Goal: Task Accomplishment & Management: Manage account settings

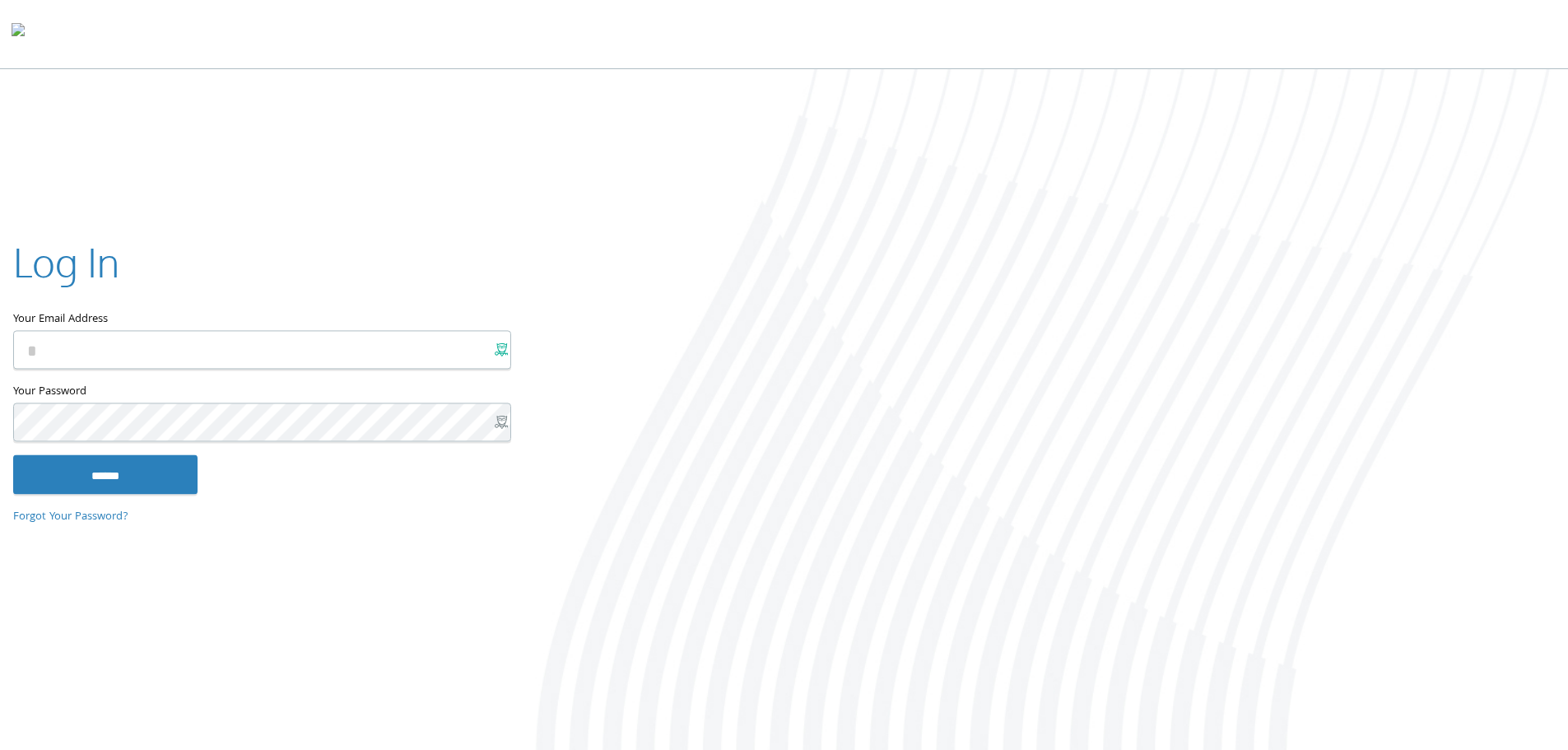
click at [259, 342] on input "Your Email Address" at bounding box center [262, 349] width 498 height 39
type input "**********"
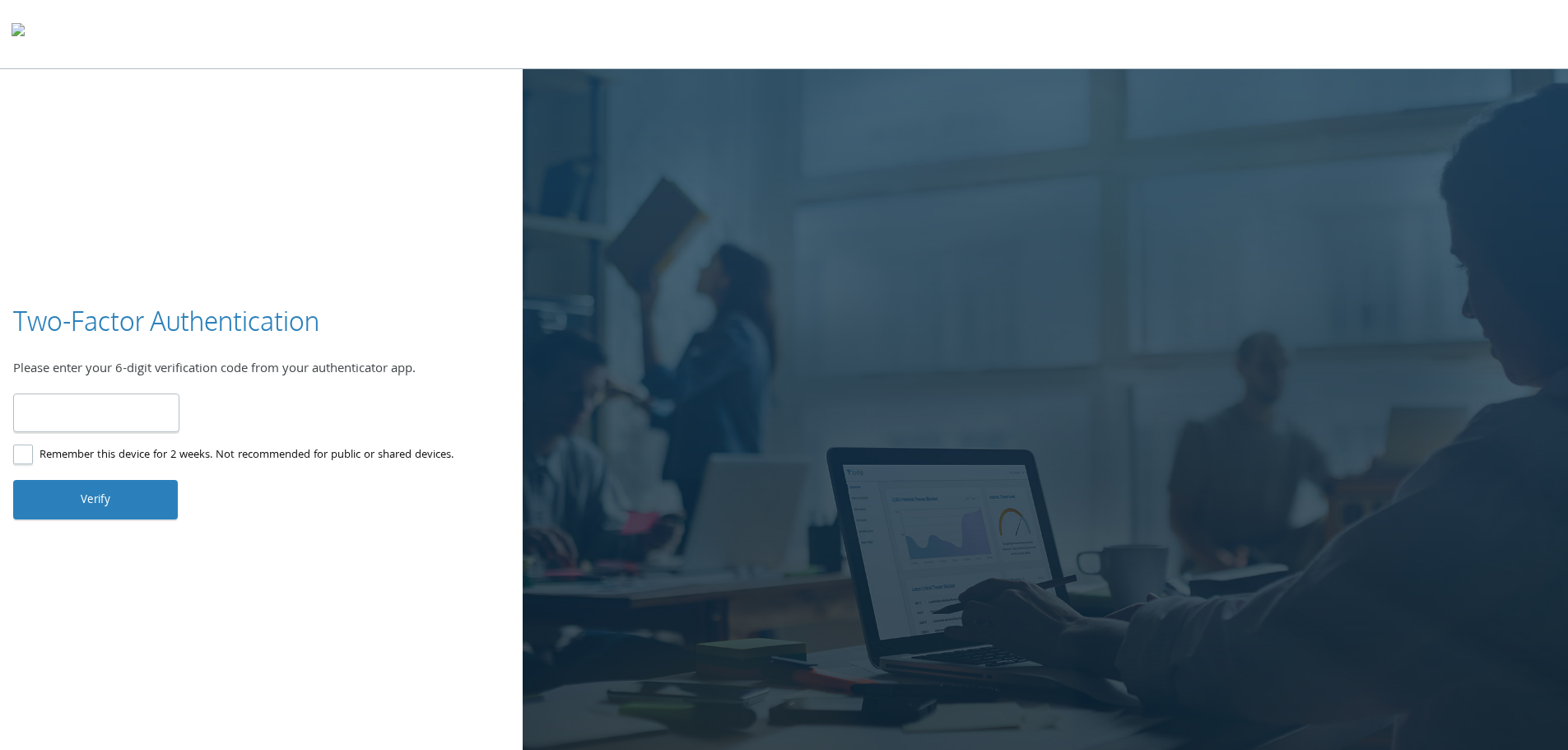
click at [97, 413] on input "number" at bounding box center [96, 413] width 166 height 39
type input "******"
